Goal: Information Seeking & Learning: Learn about a topic

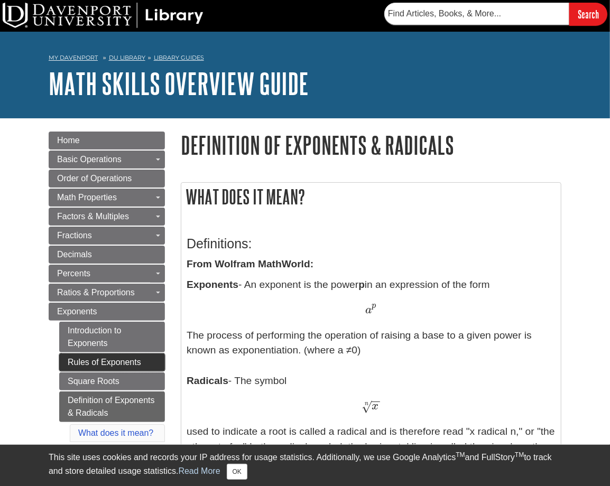
click at [124, 358] on link "Rules of Exponents" at bounding box center [112, 362] width 106 height 18
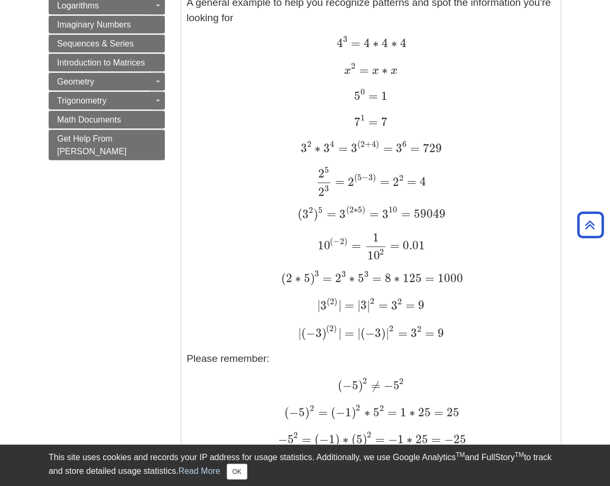
scroll to position [845, 0]
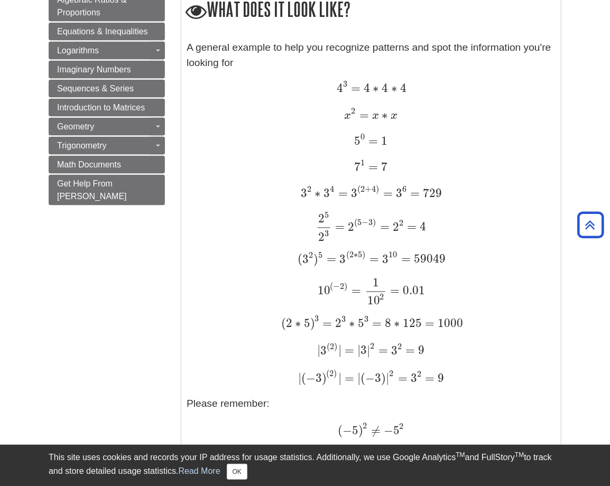
click at [287, 128] on p "4 3 = 4 ∗ 4 ∗ 4 4 3 = 4 ∗ 4 ∗ 4 x 2 = x ∗ x x 2 = x ∗ x 5 0 = 1 5 0 = 1 7 1 = 7…" at bounding box center [371, 287] width 369 height 412
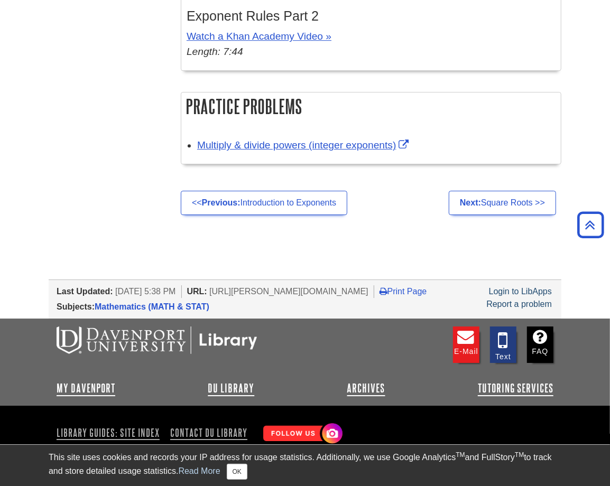
scroll to position [1735, 0]
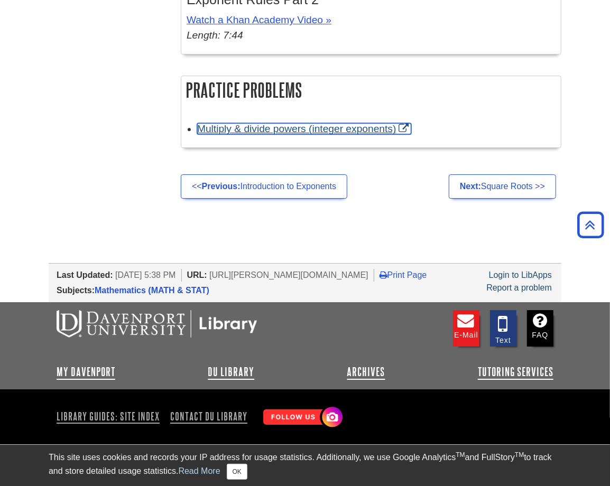
click at [268, 123] on link "Multiply & divide powers (integer exponents)" at bounding box center [304, 128] width 214 height 11
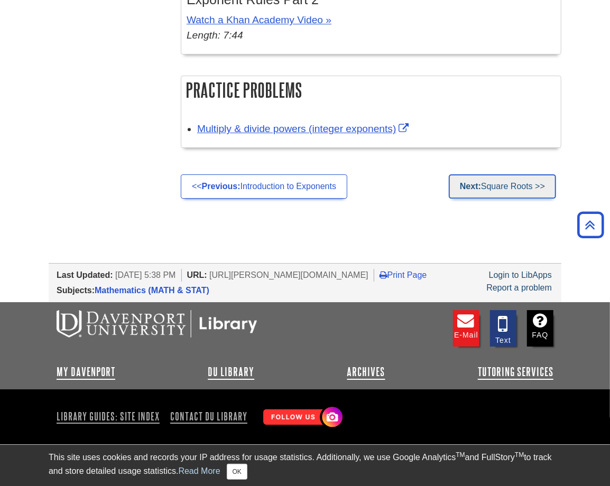
click at [483, 174] on link "Next: Square Roots >>" at bounding box center [502, 186] width 107 height 24
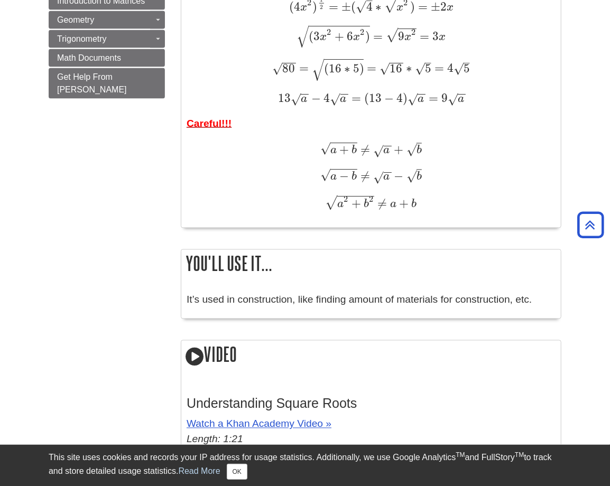
scroll to position [951, 0]
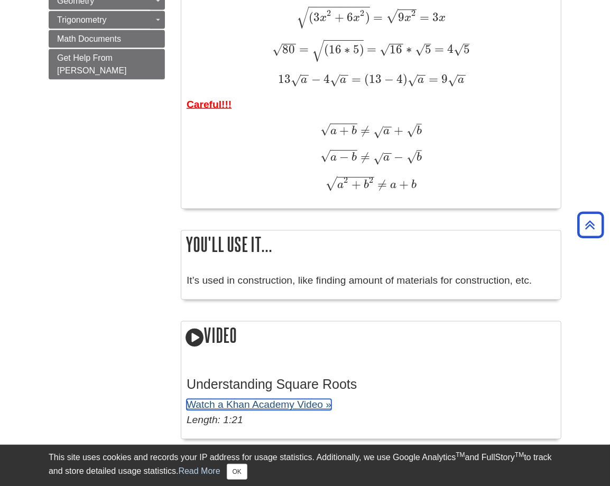
click at [245, 407] on link "Watch a Khan Academy Video »" at bounding box center [259, 404] width 145 height 11
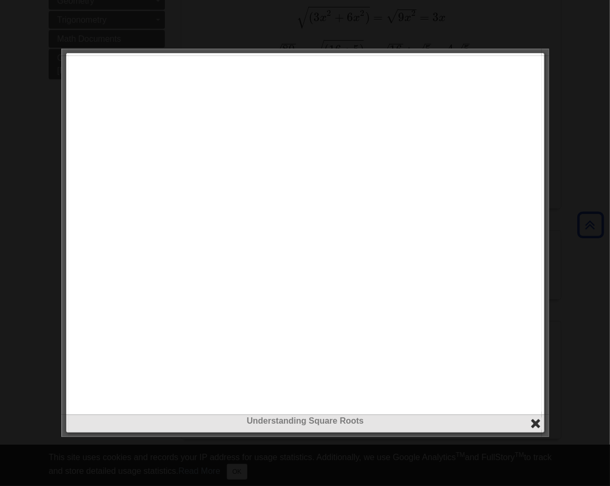
click at [534, 426] on button "close" at bounding box center [535, 424] width 12 height 12
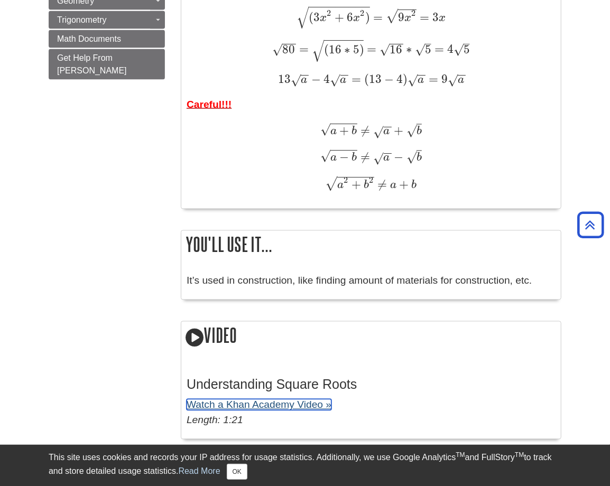
click at [316, 405] on link "Watch a Khan Academy Video »" at bounding box center [259, 404] width 145 height 11
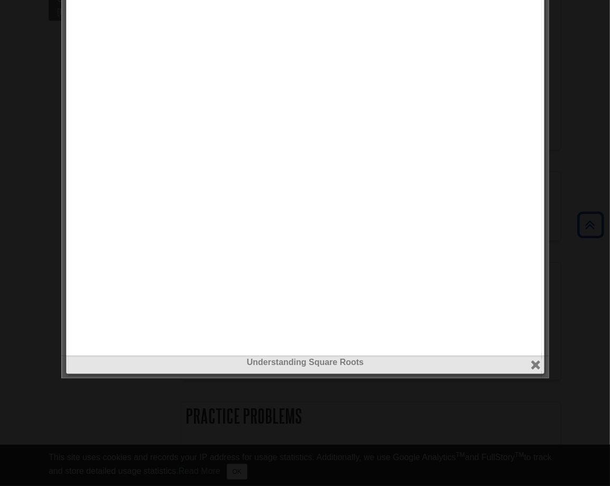
scroll to position [1162, 0]
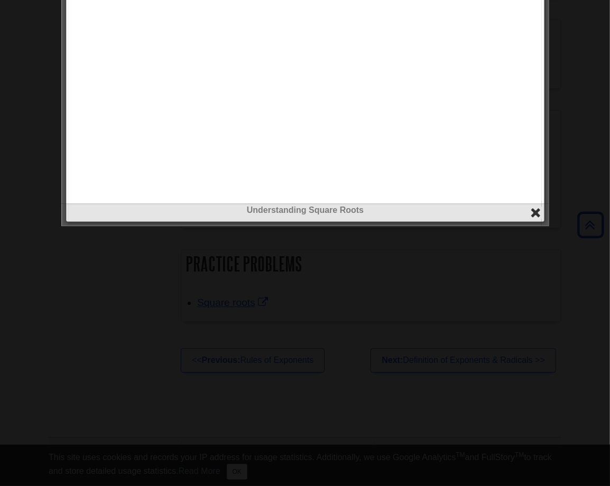
click at [530, 213] on button "close" at bounding box center [535, 213] width 12 height 12
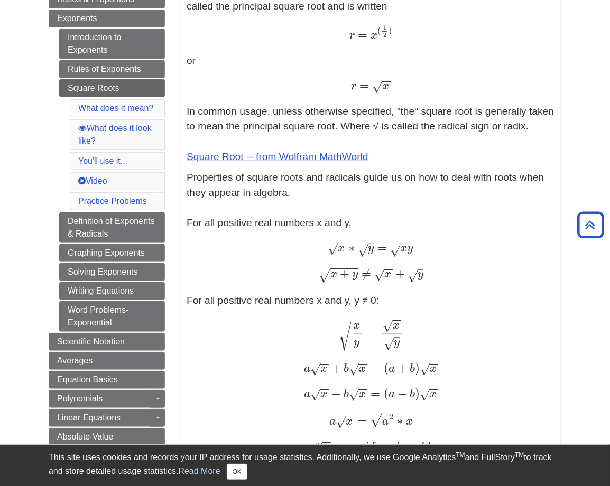
scroll to position [237, 0]
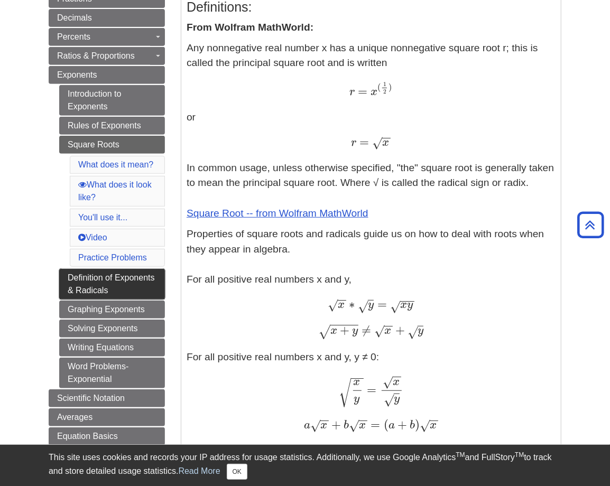
click at [70, 283] on link "Definition of Exponents & Radicals" at bounding box center [112, 284] width 106 height 31
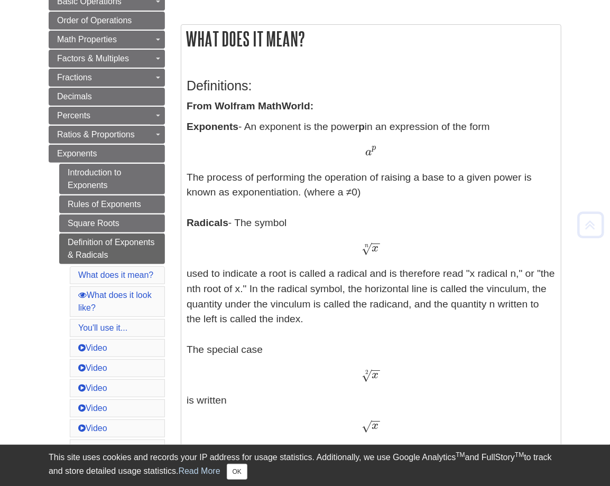
scroll to position [159, 0]
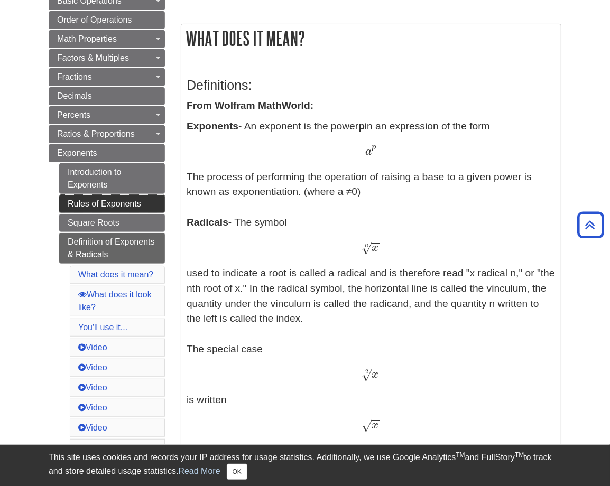
click at [86, 200] on link "Rules of Exponents" at bounding box center [112, 204] width 106 height 18
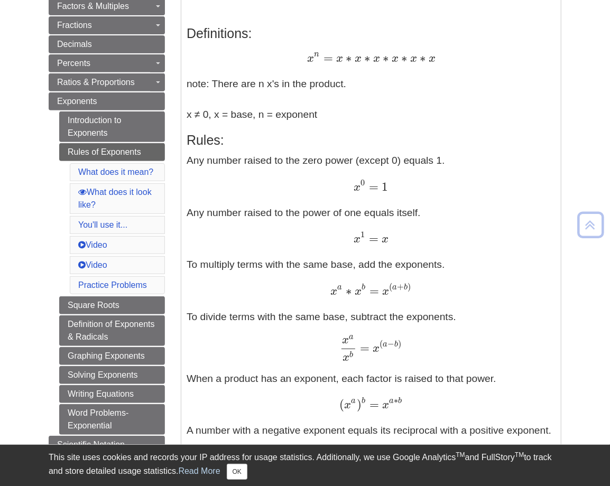
scroll to position [211, 0]
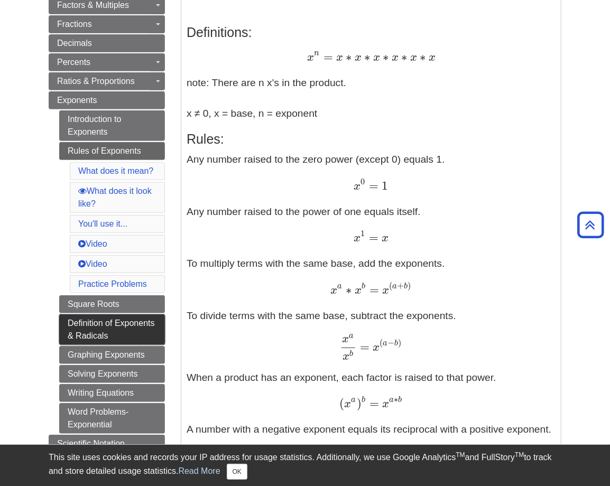
click at [106, 337] on link "Definition of Exponents & Radicals" at bounding box center [112, 329] width 106 height 31
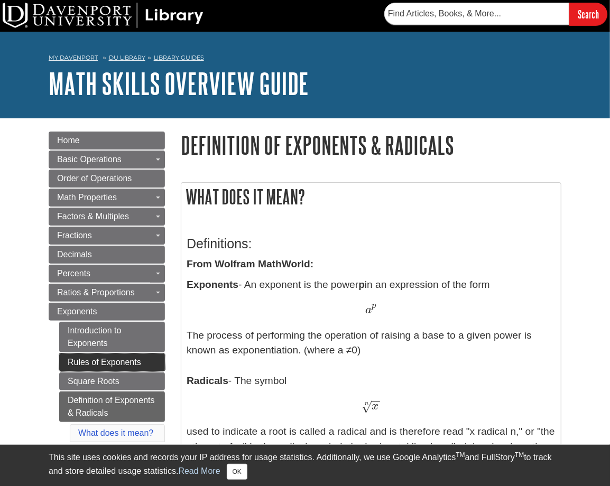
click at [107, 361] on link "Rules of Exponents" at bounding box center [112, 362] width 106 height 18
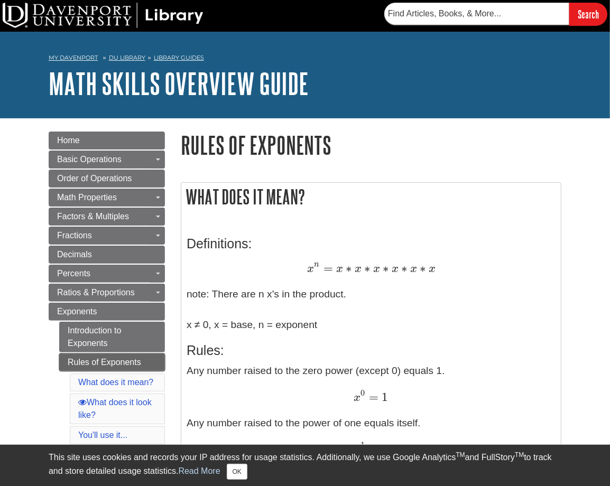
click at [78, 359] on link "Rules of Exponents" at bounding box center [112, 362] width 106 height 18
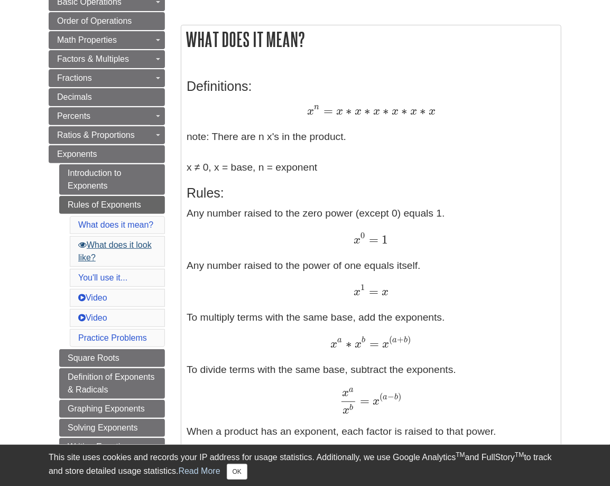
scroll to position [159, 0]
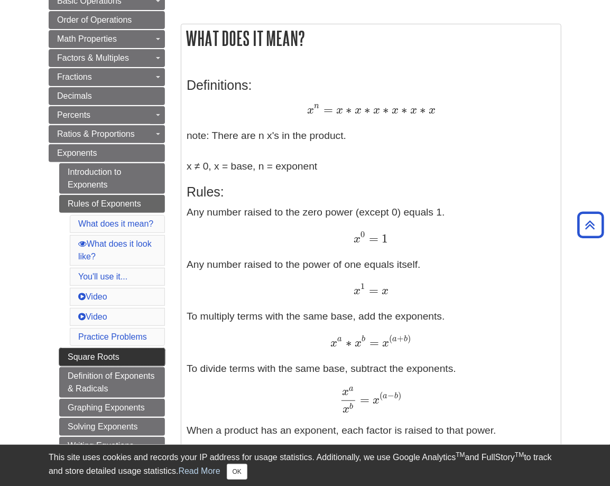
click at [95, 358] on link "Square Roots" at bounding box center [112, 357] width 106 height 18
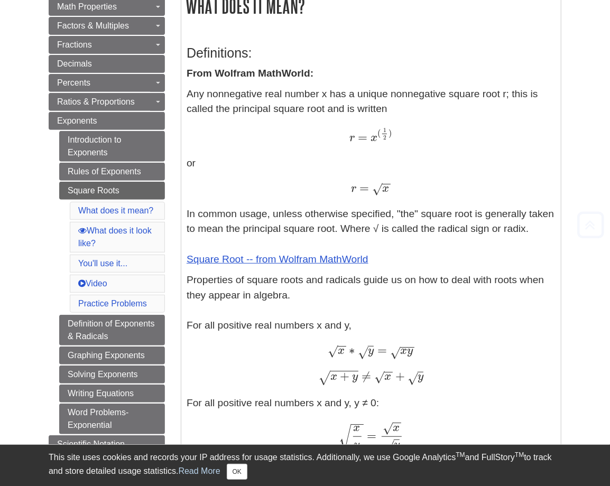
scroll to position [317, 0]
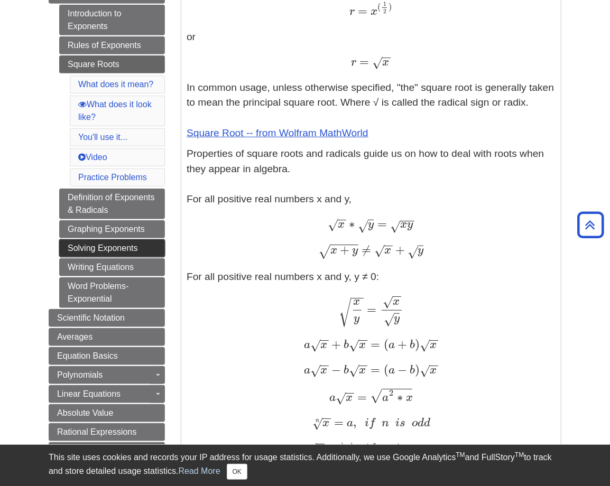
click at [113, 247] on link "Solving Exponents" at bounding box center [112, 248] width 106 height 18
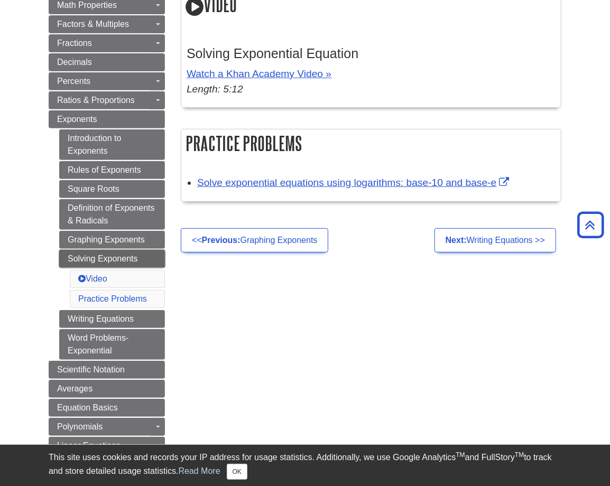
scroll to position [211, 0]
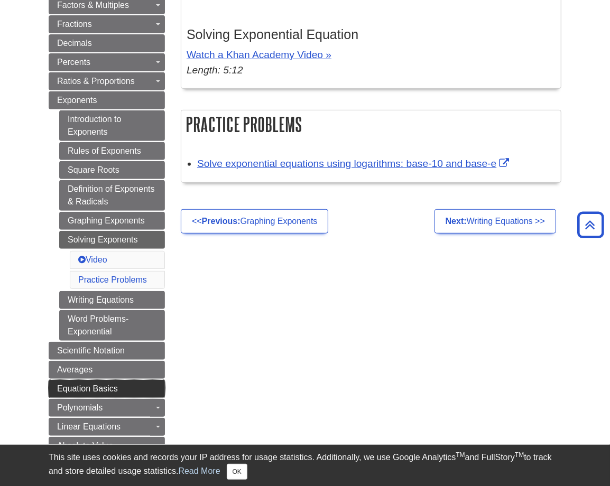
click at [108, 390] on span "Equation Basics" at bounding box center [87, 388] width 61 height 9
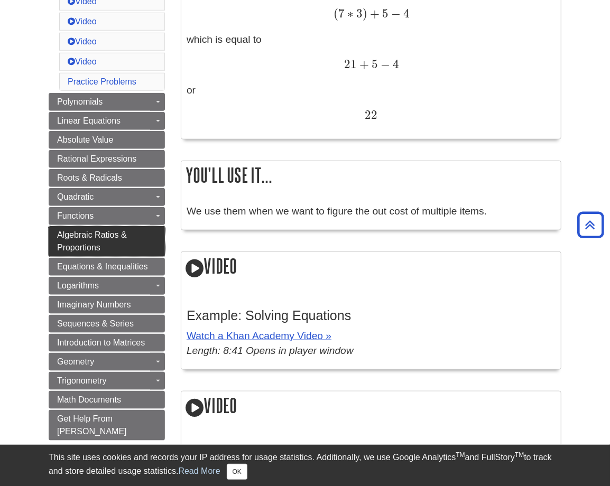
scroll to position [476, 0]
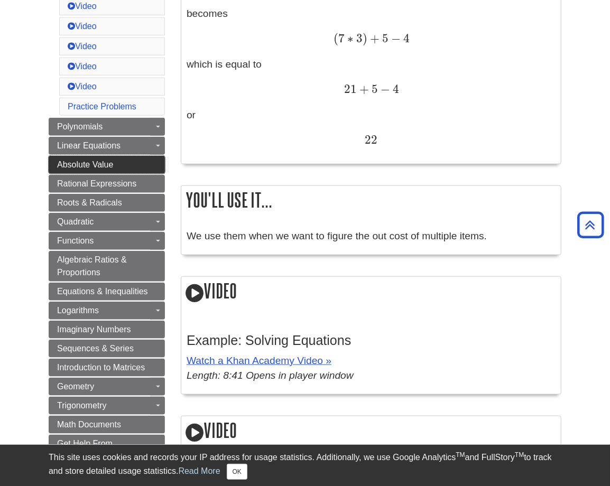
click at [98, 165] on span "Absolute Value" at bounding box center [85, 164] width 56 height 9
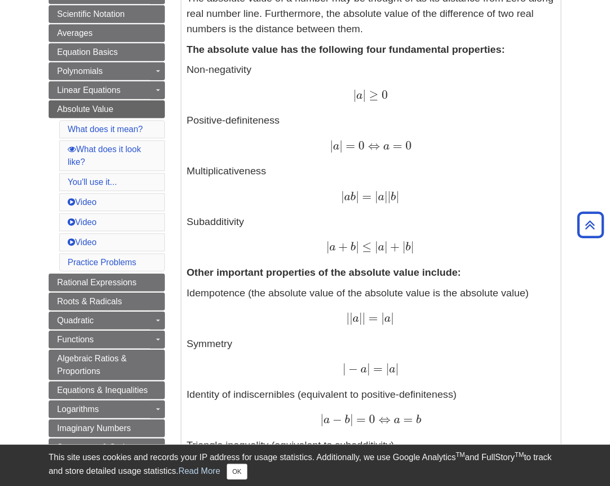
scroll to position [317, 0]
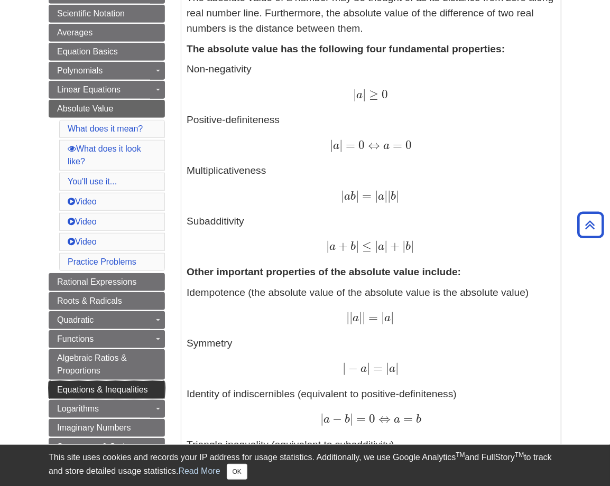
click at [120, 382] on link "Equations & Inequalities" at bounding box center [107, 390] width 116 height 18
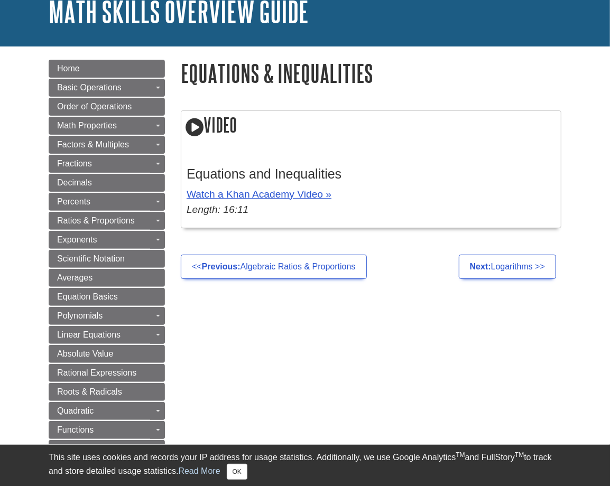
scroll to position [159, 0]
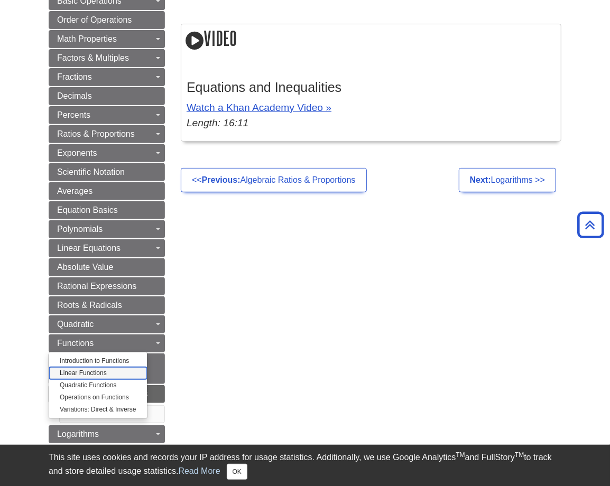
click at [70, 371] on link "Linear Functions" at bounding box center [98, 373] width 98 height 12
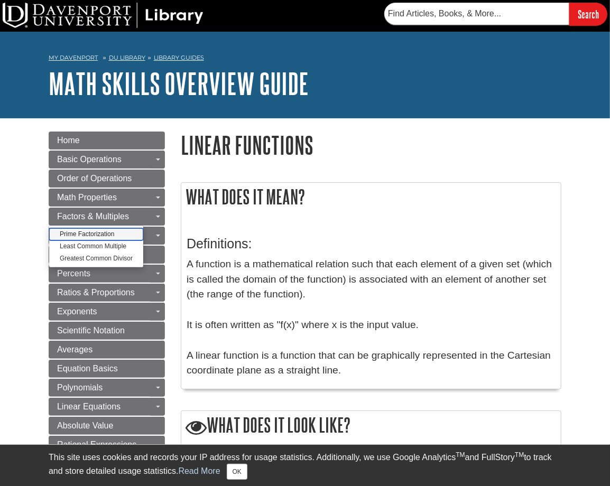
click at [106, 235] on link "Prime Factorization" at bounding box center [96, 234] width 94 height 12
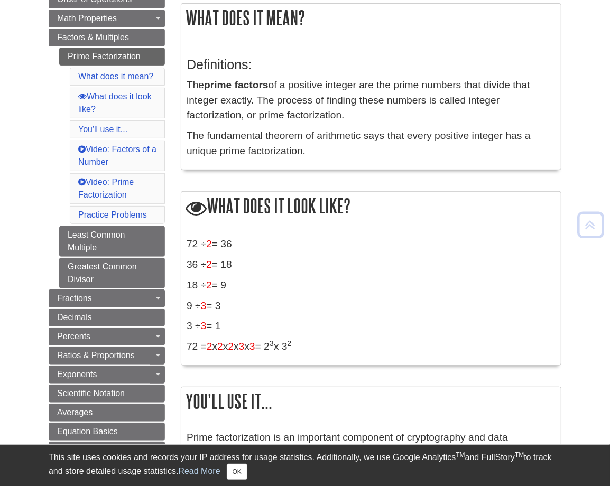
scroll to position [211, 0]
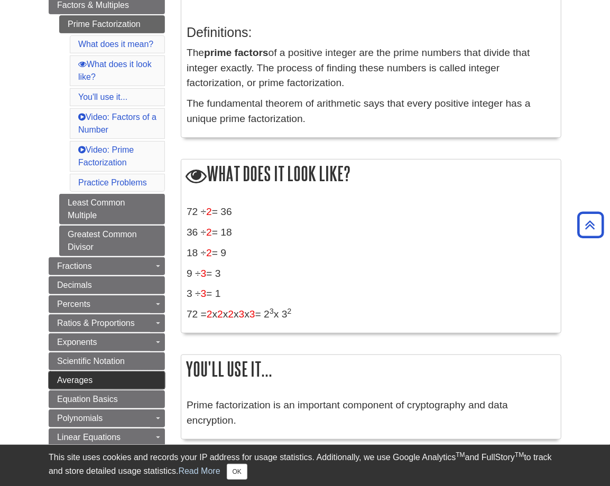
click at [119, 371] on link "Averages" at bounding box center [107, 380] width 116 height 18
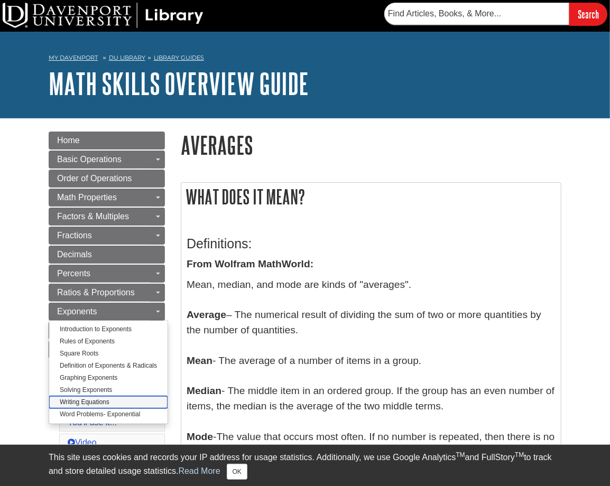
click at [81, 404] on link "Writing Equations" at bounding box center [108, 402] width 118 height 12
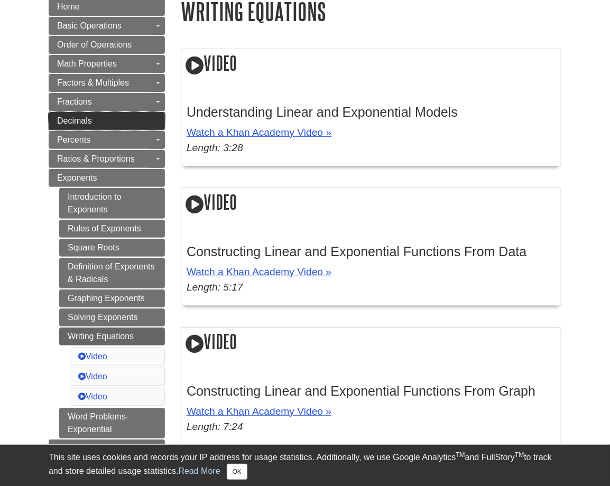
scroll to position [159, 0]
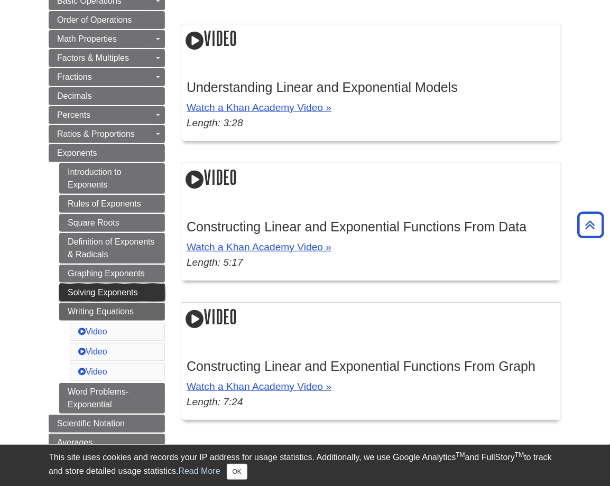
click at [112, 295] on link "Solving Exponents" at bounding box center [112, 293] width 106 height 18
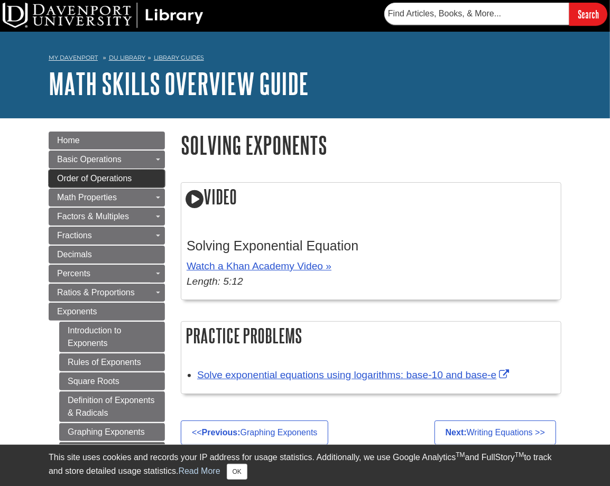
click at [111, 181] on span "Order of Operations" at bounding box center [94, 178] width 74 height 9
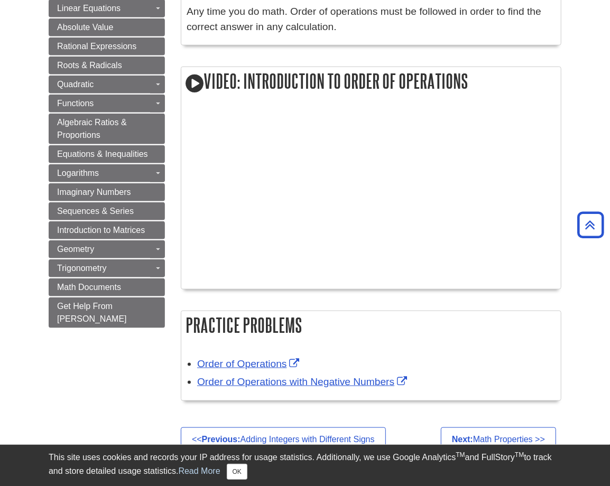
scroll to position [687, 0]
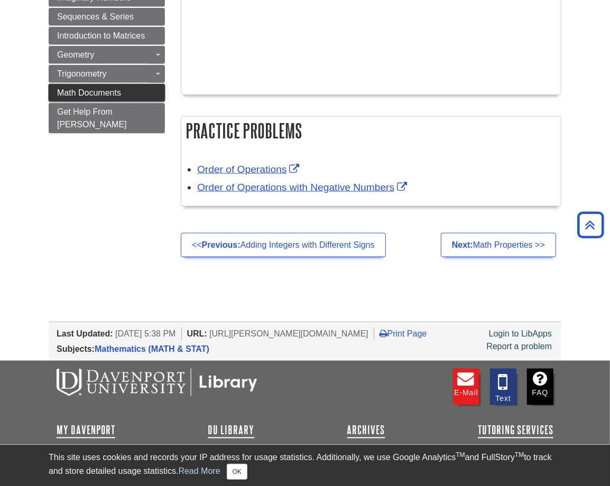
click at [83, 92] on span "Math Documents" at bounding box center [89, 92] width 64 height 9
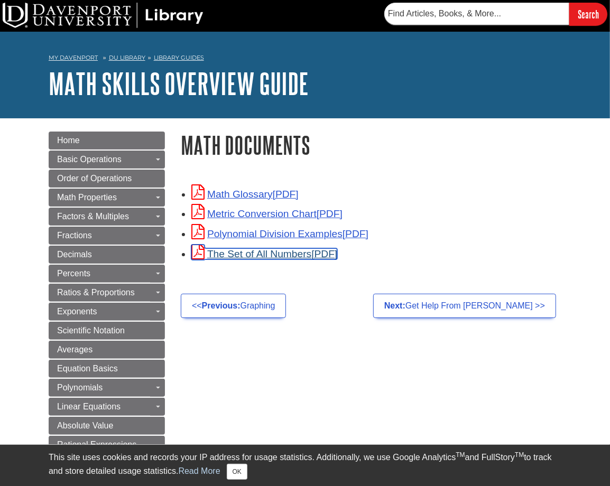
click at [258, 256] on link "The Set of All Numbers" at bounding box center [264, 253] width 146 height 11
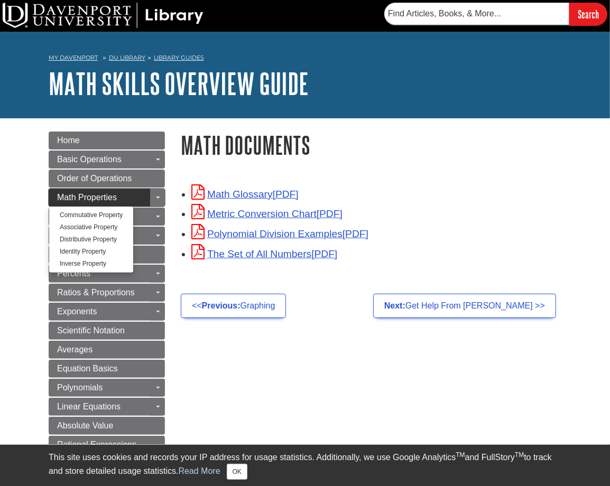
click at [102, 201] on span "Math Properties" at bounding box center [87, 197] width 60 height 9
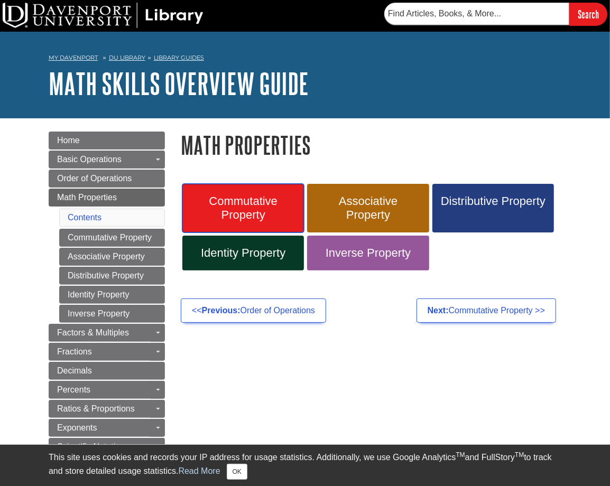
click at [255, 204] on span "Commutative Property" at bounding box center [243, 207] width 106 height 27
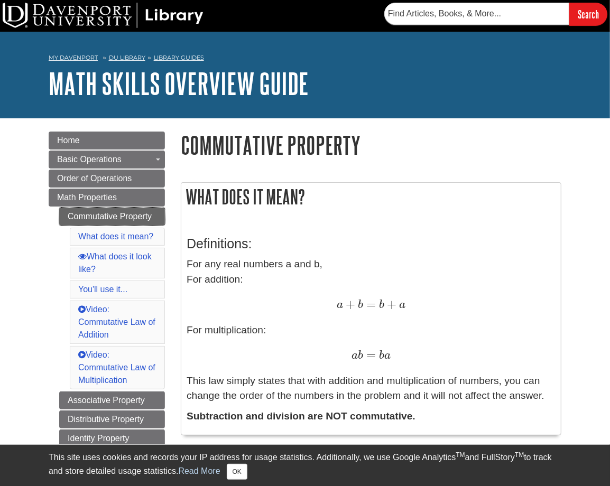
click at [72, 218] on link "Commutative Property" at bounding box center [112, 217] width 106 height 18
click at [74, 201] on span "Math Properties" at bounding box center [87, 197] width 60 height 9
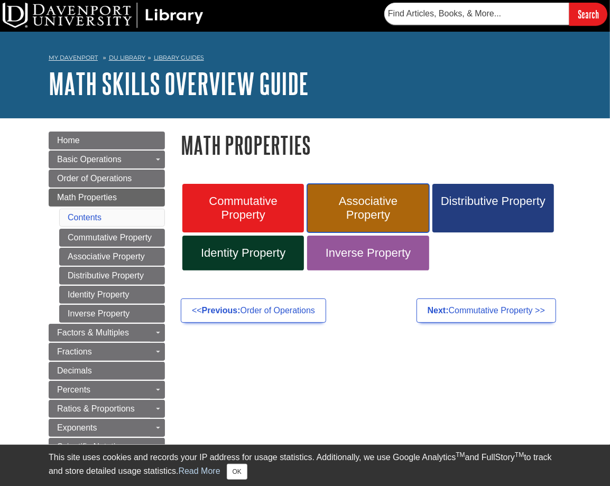
click at [337, 206] on span "Associative Property" at bounding box center [368, 207] width 106 height 27
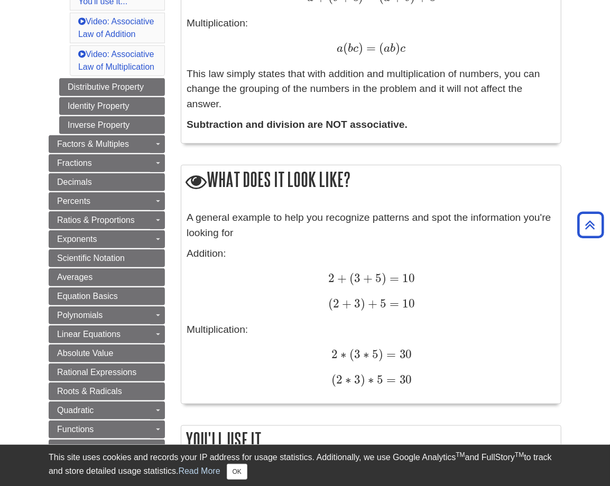
scroll to position [106, 0]
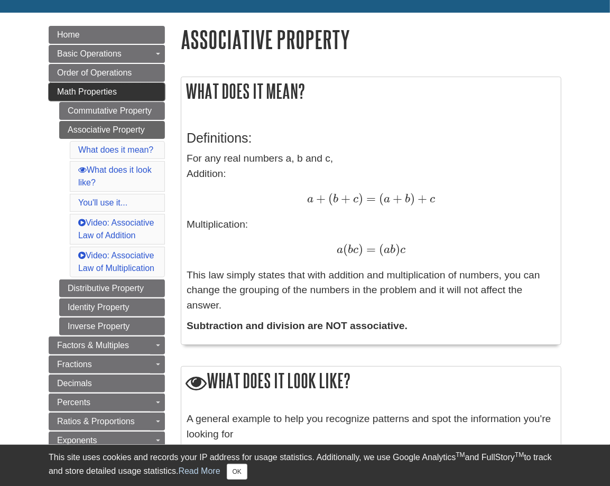
click at [88, 91] on span "Math Properties" at bounding box center [87, 91] width 60 height 9
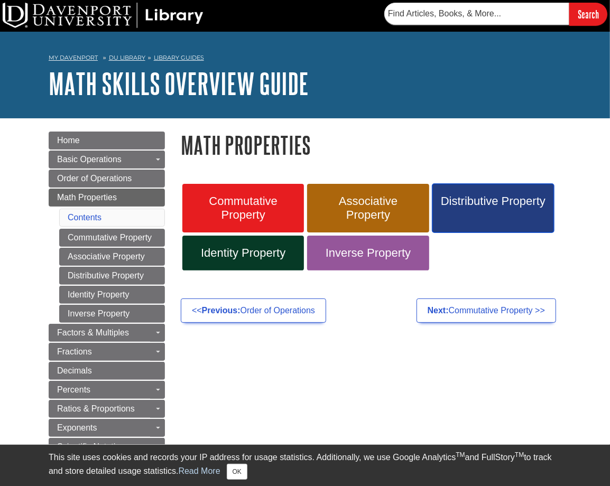
click at [460, 200] on span "Distributive Property" at bounding box center [493, 201] width 106 height 14
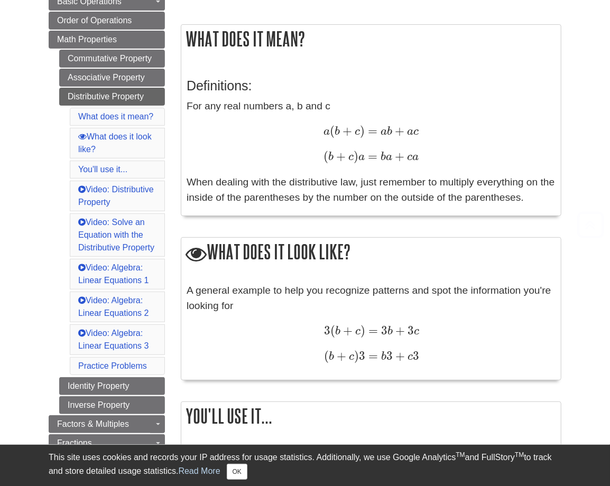
scroll to position [159, 0]
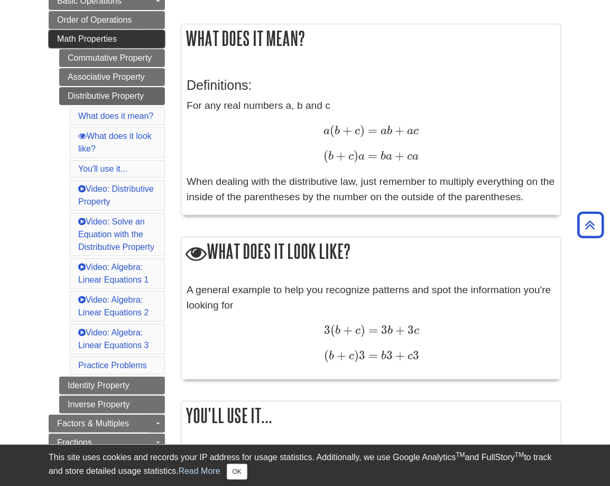
click at [81, 40] on span "Math Properties" at bounding box center [87, 38] width 60 height 9
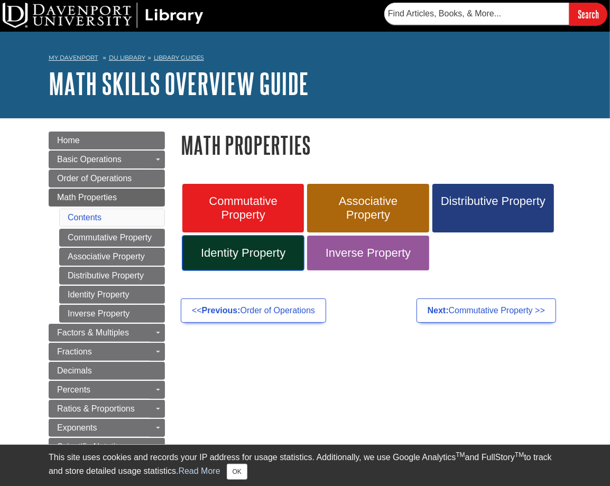
click at [237, 255] on span "Identity Property" at bounding box center [243, 253] width 106 height 14
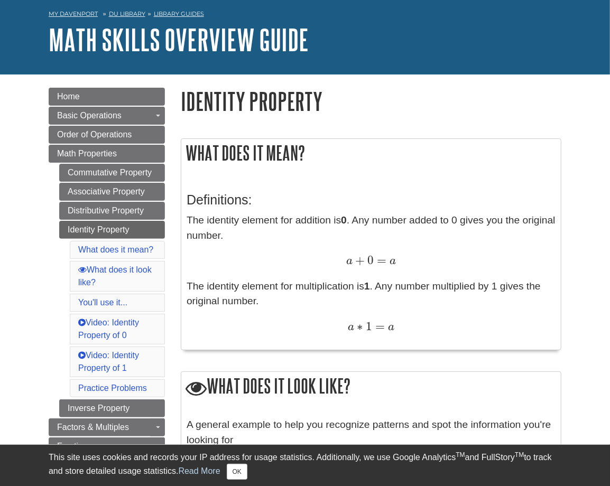
scroll to position [159, 0]
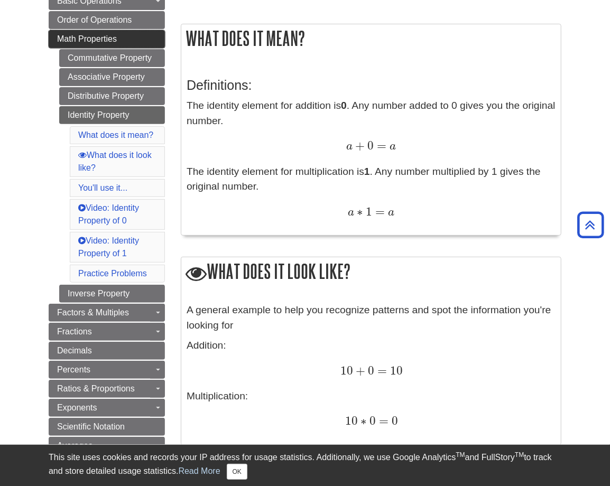
click at [77, 39] on span "Math Properties" at bounding box center [87, 38] width 60 height 9
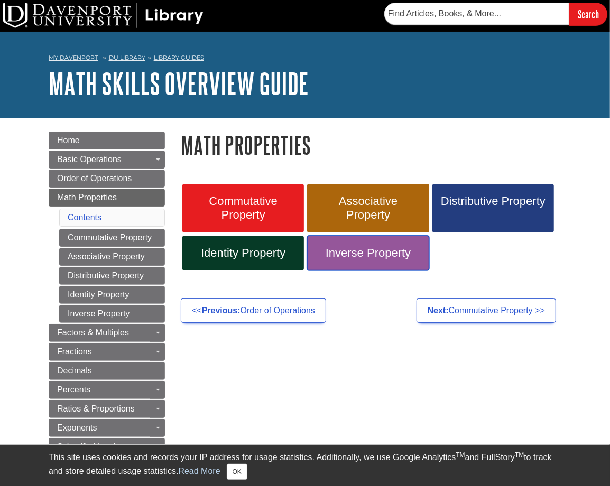
click at [351, 258] on span "Inverse Property" at bounding box center [368, 253] width 106 height 14
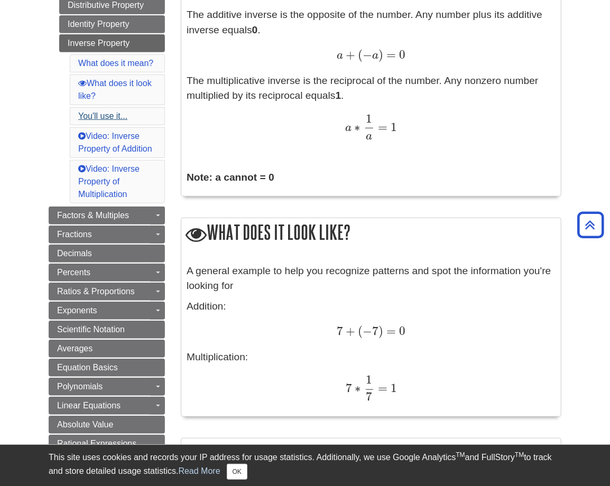
scroll to position [159, 0]
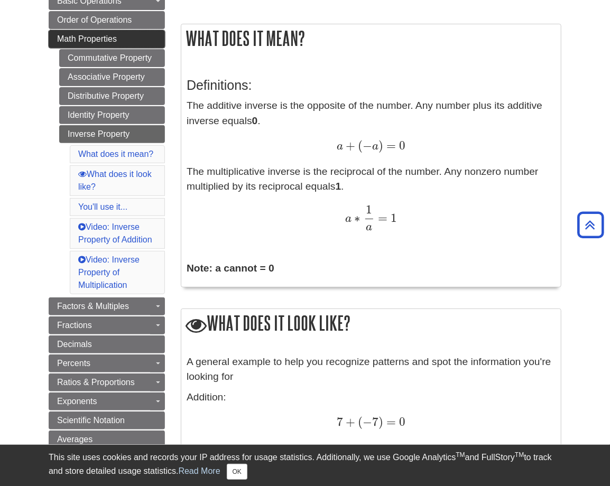
click at [100, 42] on span "Math Properties" at bounding box center [87, 38] width 60 height 9
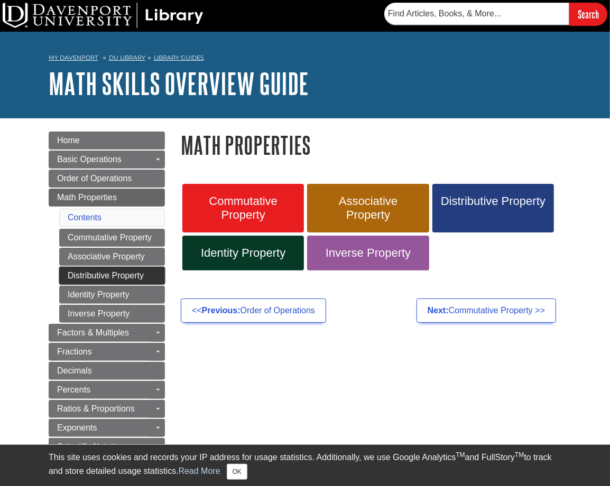
scroll to position [53, 0]
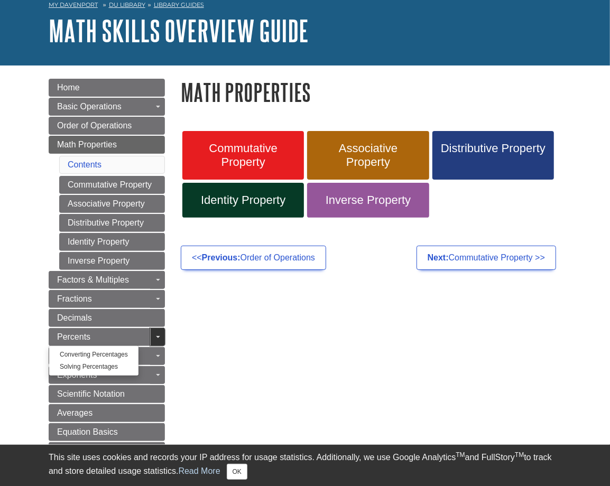
click at [156, 333] on link "Toggle Dropdown" at bounding box center [157, 337] width 15 height 18
click at [127, 351] on link "Converting Percentages" at bounding box center [93, 355] width 89 height 12
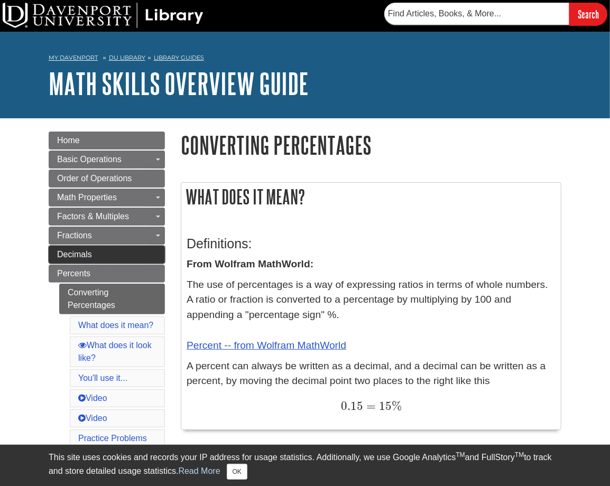
click at [103, 251] on link "Decimals" at bounding box center [107, 255] width 116 height 18
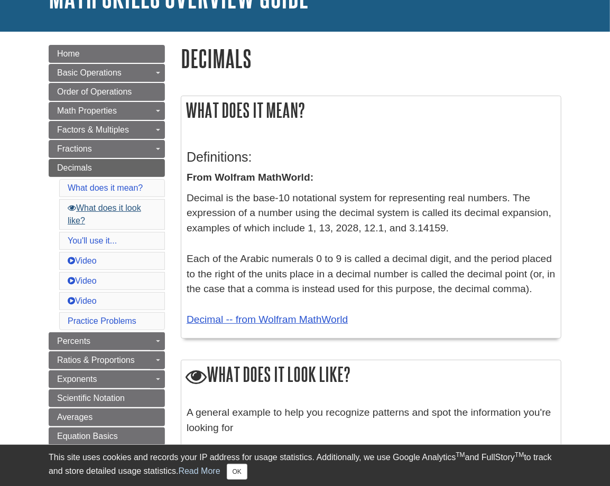
scroll to position [106, 0]
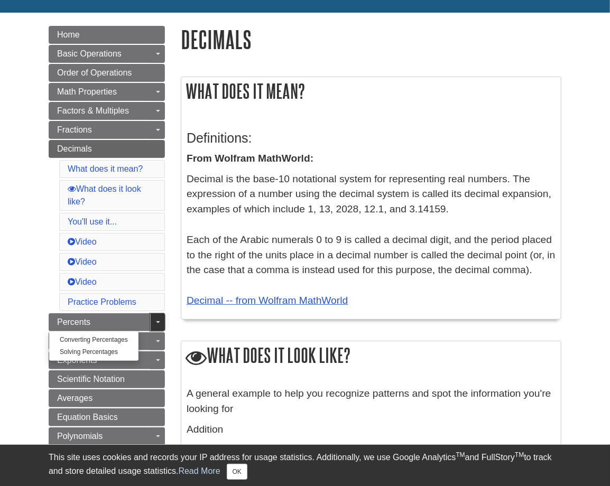
click at [157, 322] on span "Guide Page Menu" at bounding box center [158, 322] width 4 height 2
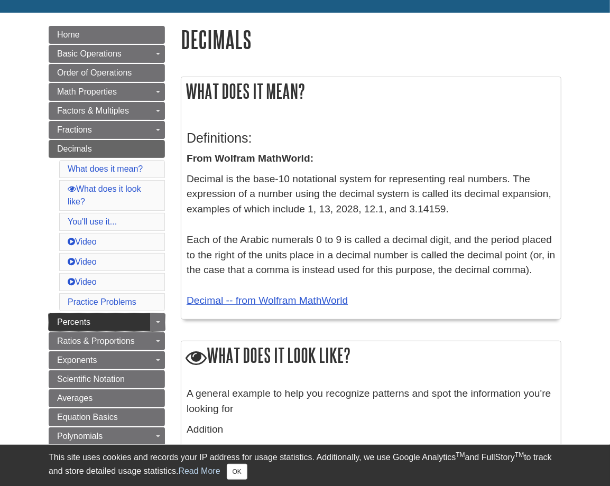
click at [116, 315] on link "Percents" at bounding box center [107, 322] width 116 height 18
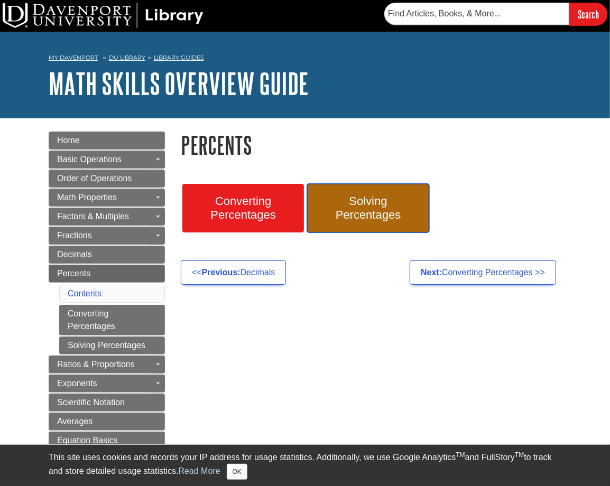
click at [335, 208] on span "Solving Percentages" at bounding box center [368, 207] width 106 height 27
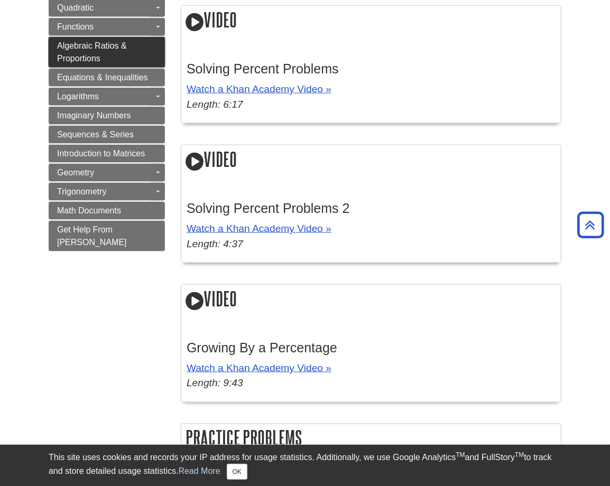
scroll to position [687, 0]
